Goal: Information Seeking & Learning: Learn about a topic

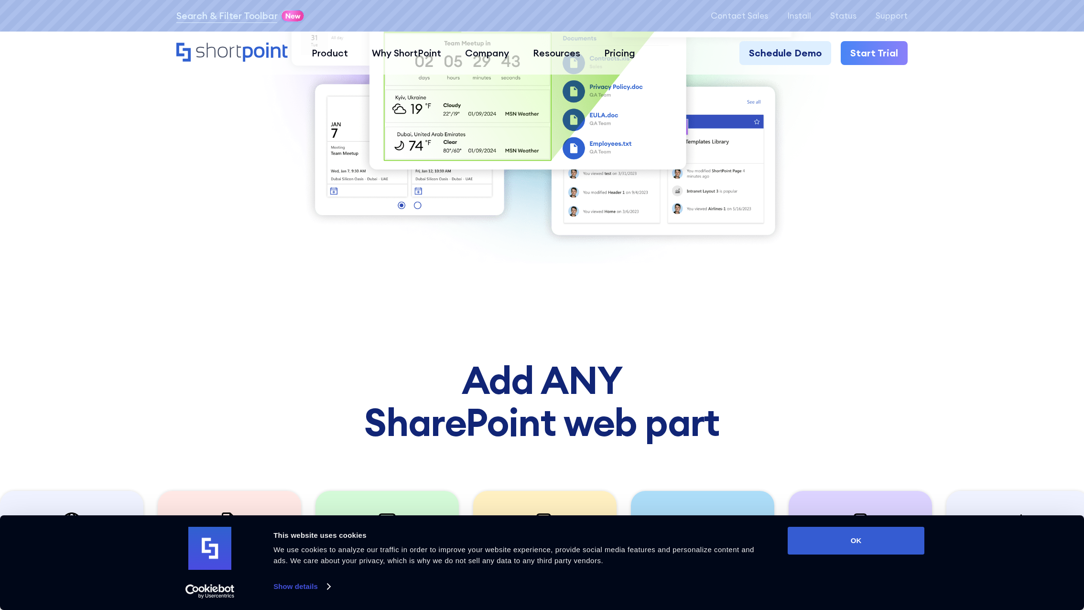
scroll to position [541, 0]
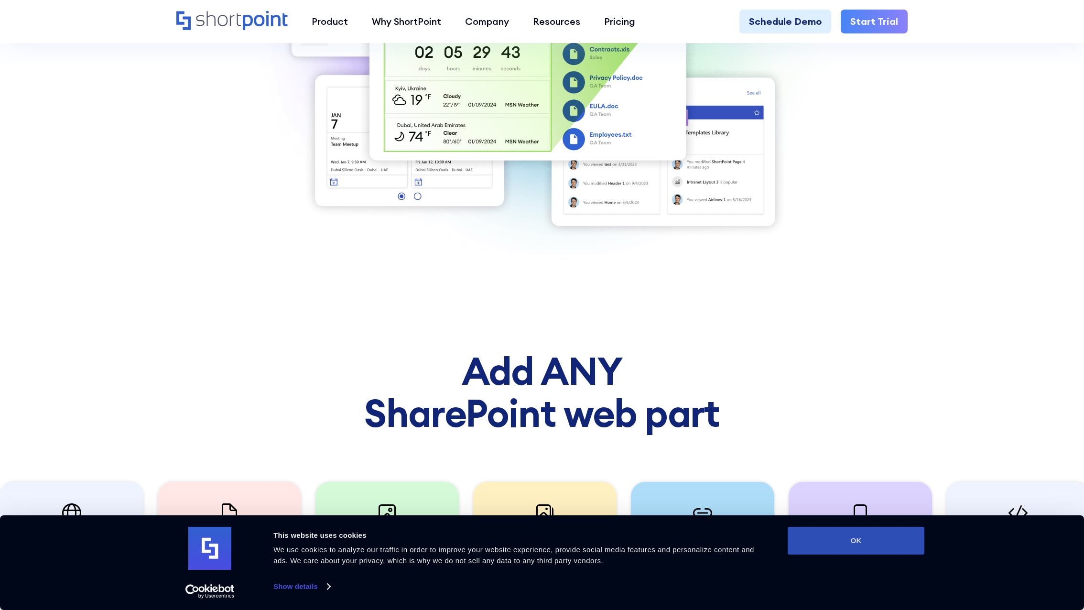
drag, startPoint x: 870, startPoint y: 545, endPoint x: 871, endPoint y: 536, distance: 8.7
click at [870, 545] on button "OK" at bounding box center [856, 541] width 137 height 28
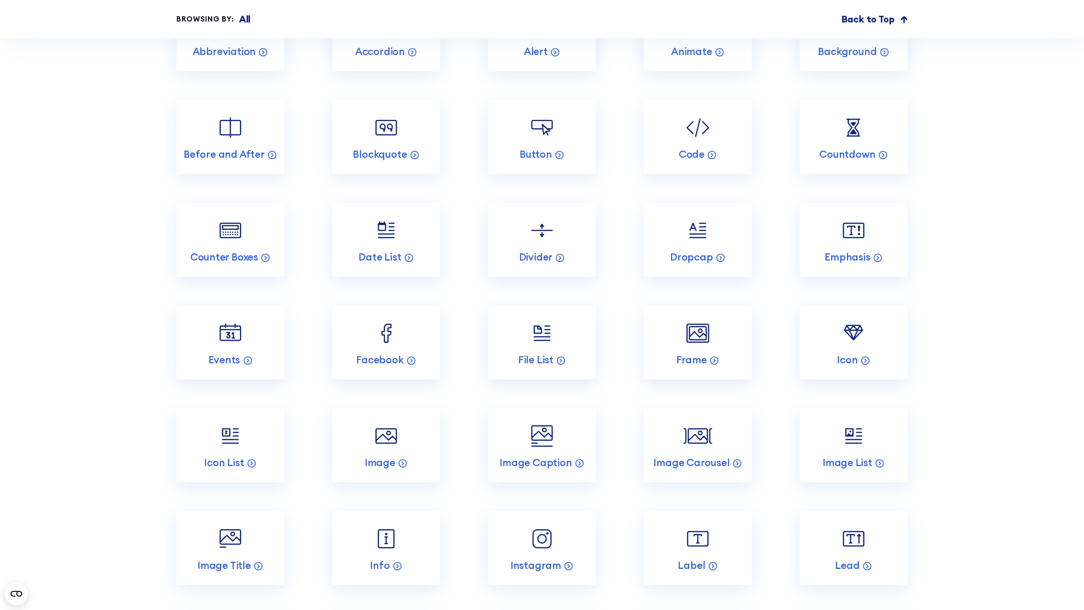
scroll to position [6381, 0]
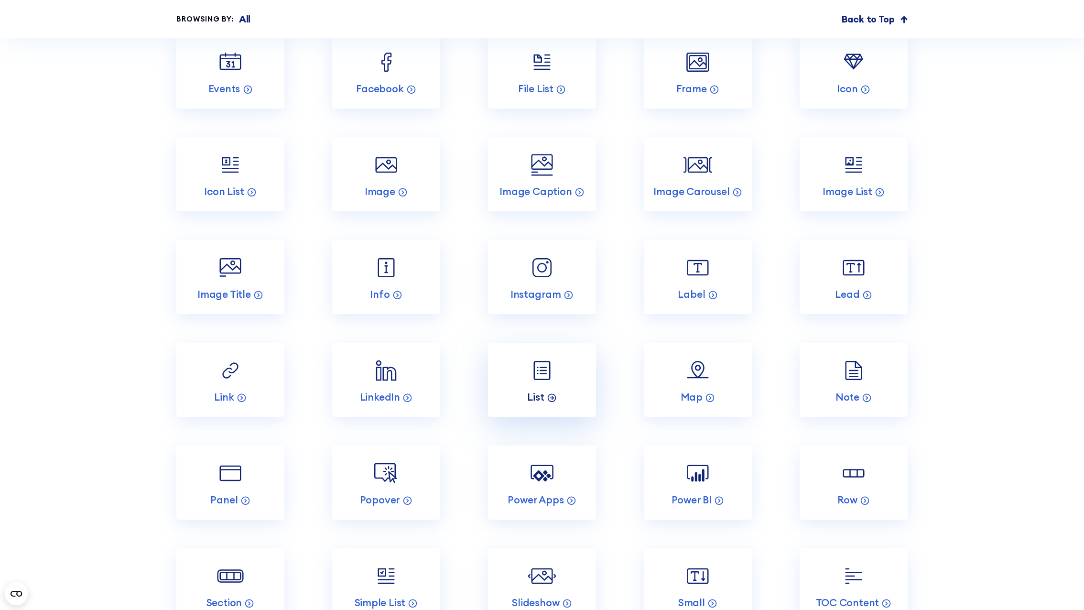
click at [542, 390] on p "List" at bounding box center [535, 396] width 17 height 13
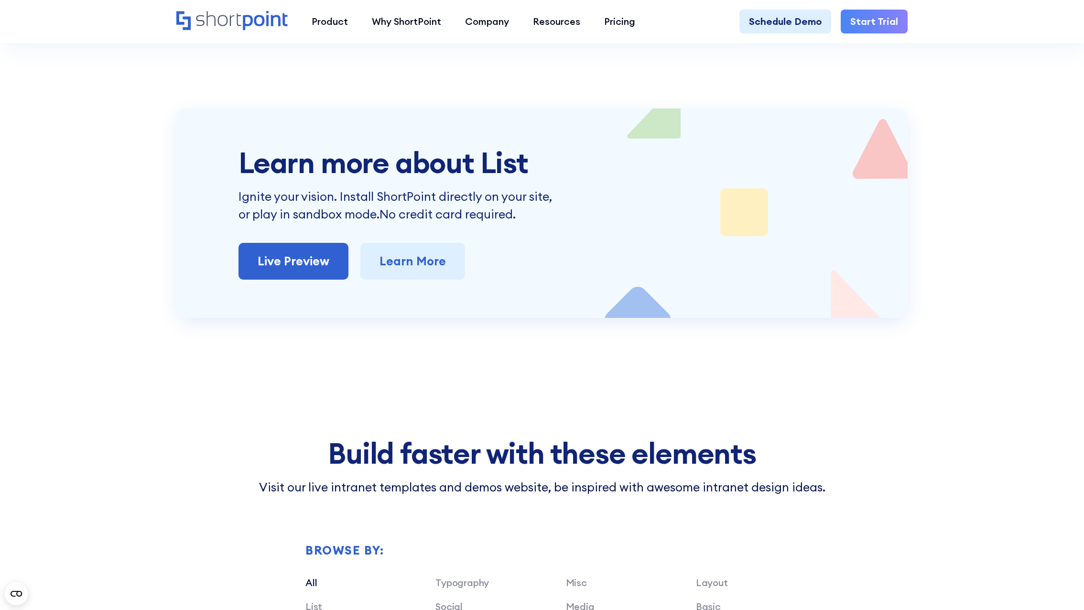
scroll to position [2166, 0]
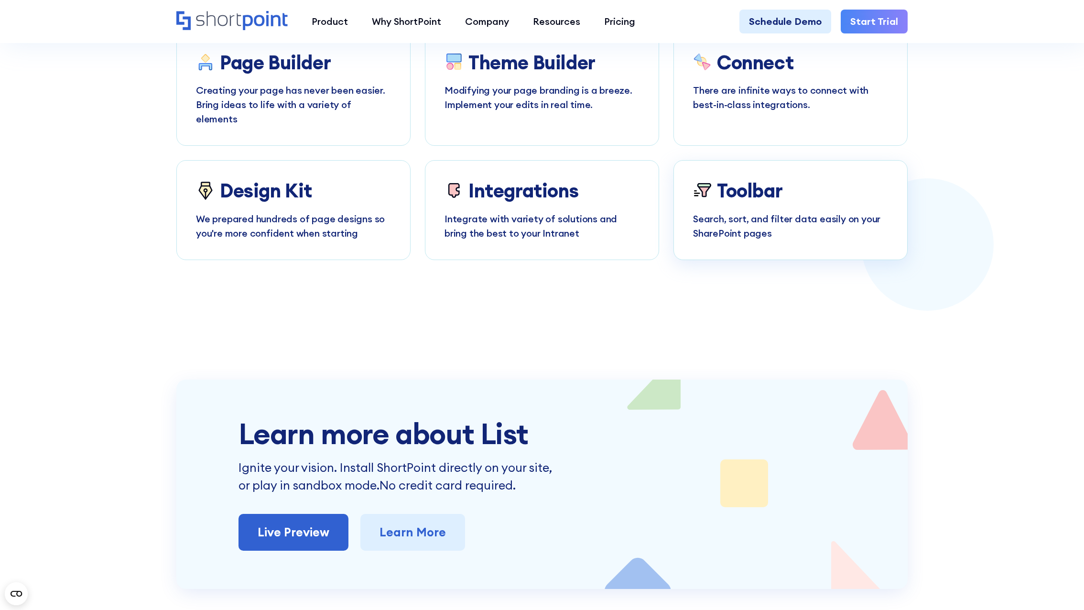
click at [741, 189] on div "Toolbar Search, sort, and filter data easily on your SharePoint pages" at bounding box center [790, 210] width 195 height 60
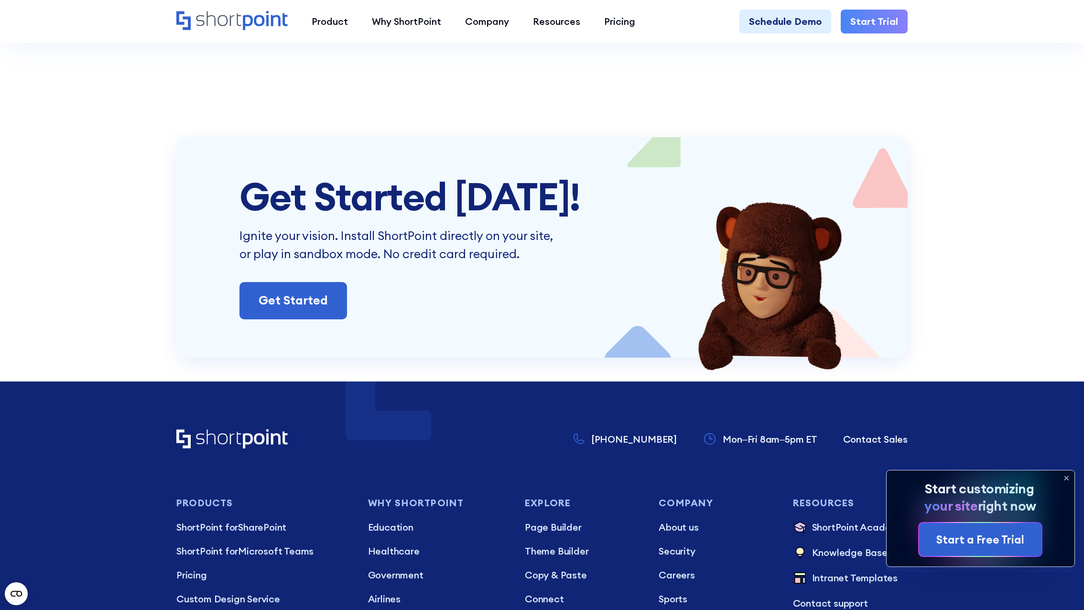
scroll to position [2979, 0]
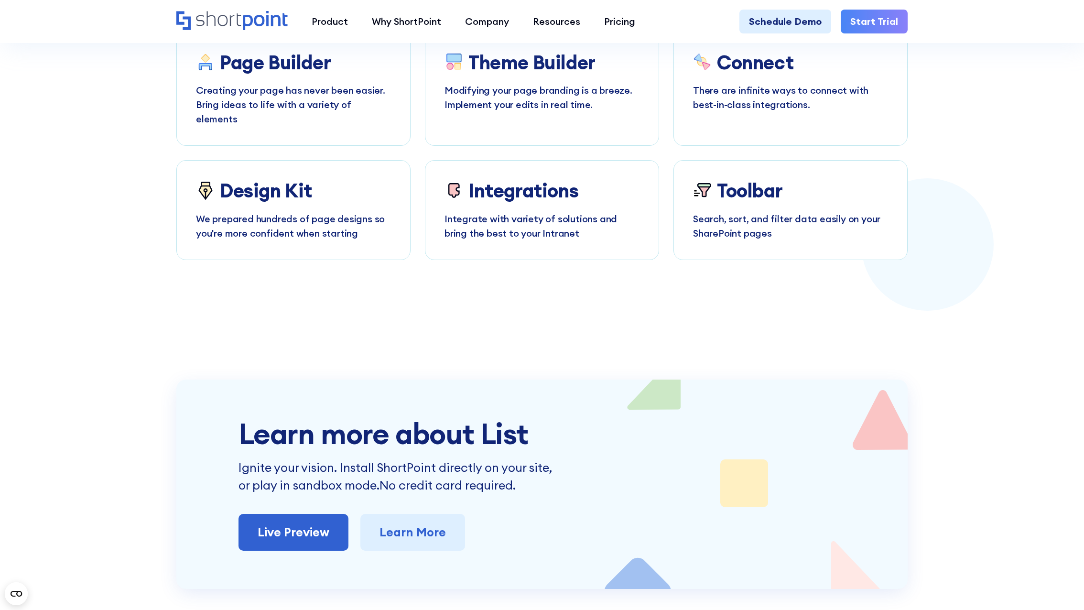
scroll to position [2437, 0]
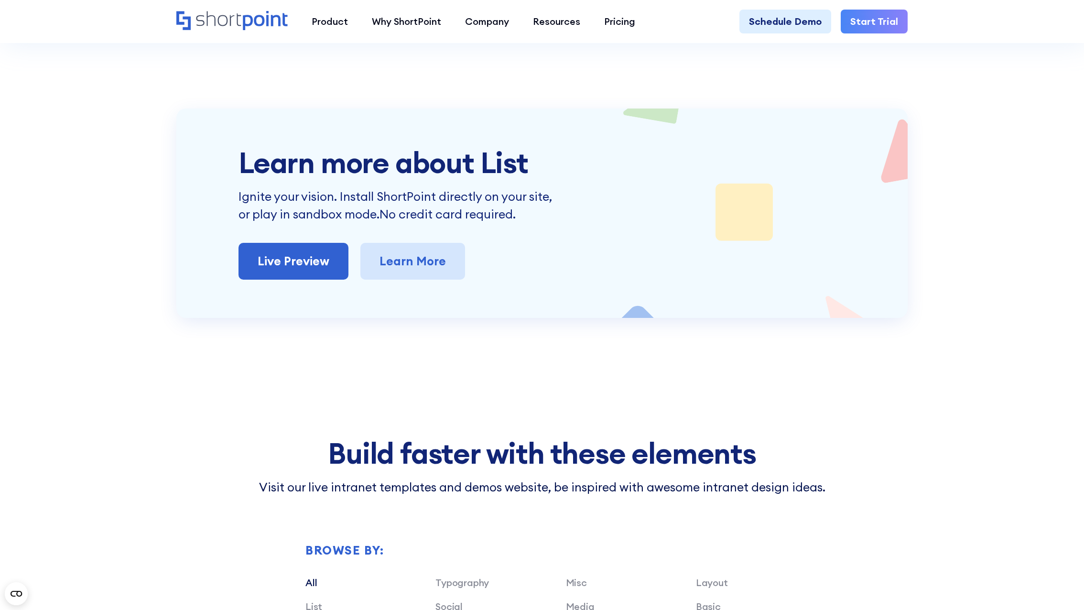
click at [402, 245] on link "Learn More" at bounding box center [412, 261] width 105 height 37
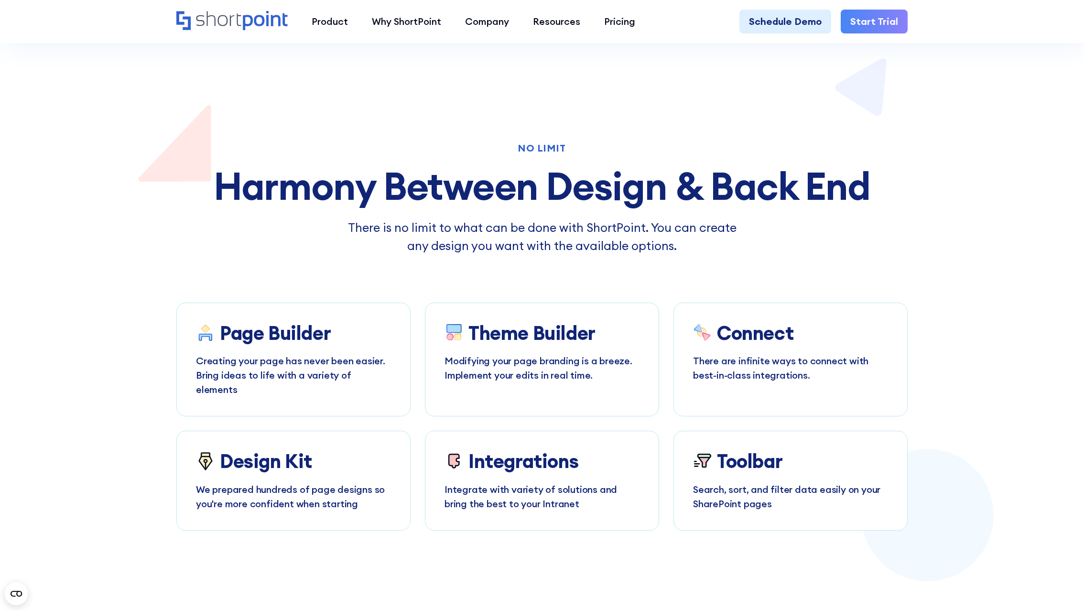
scroll to position [2166, 0]
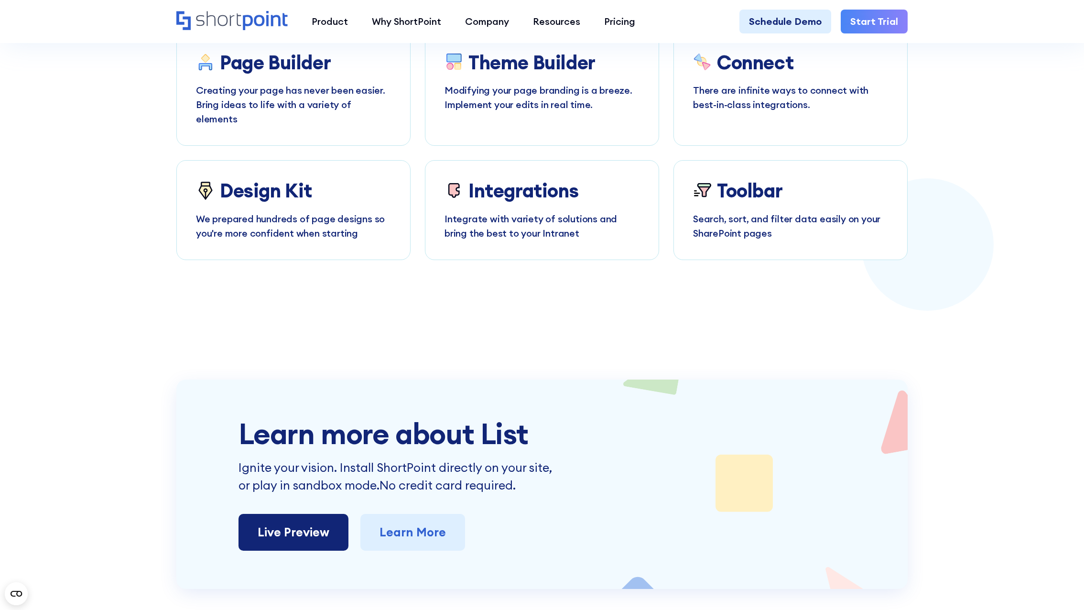
click at [274, 515] on link "Live Preview" at bounding box center [293, 532] width 110 height 37
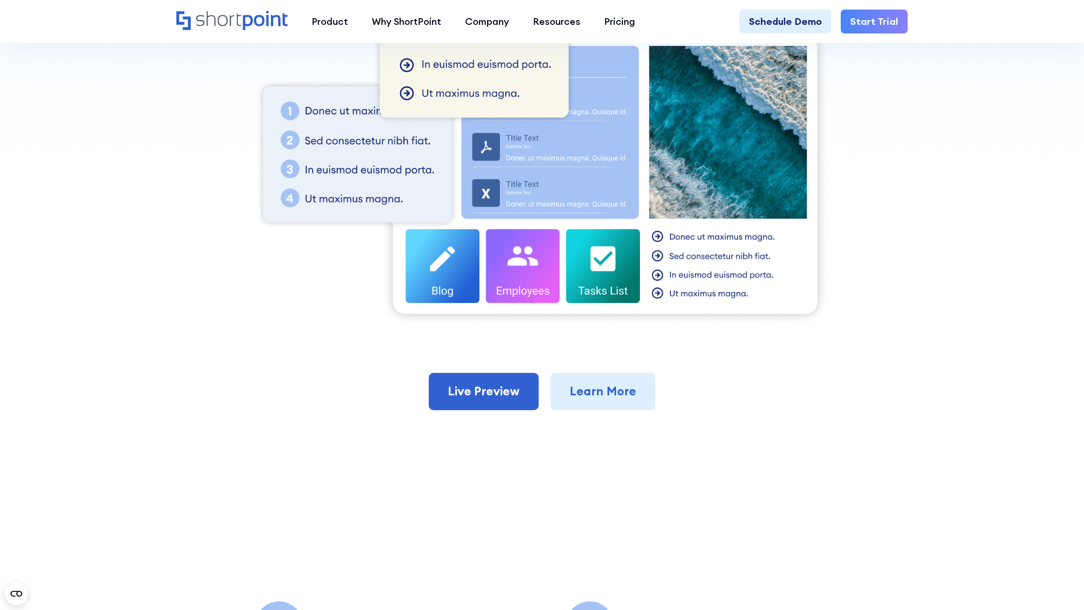
scroll to position [0, 0]
